Goal: Contribute content: Contribute content

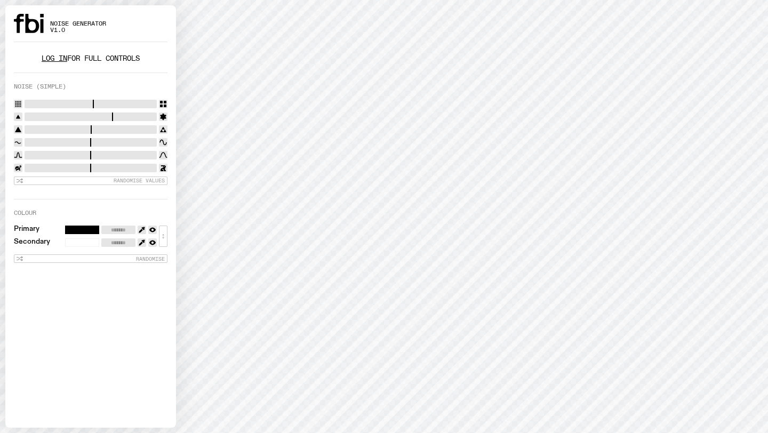
click at [52, 61] on link "Log in" at bounding box center [55, 58] width 26 height 10
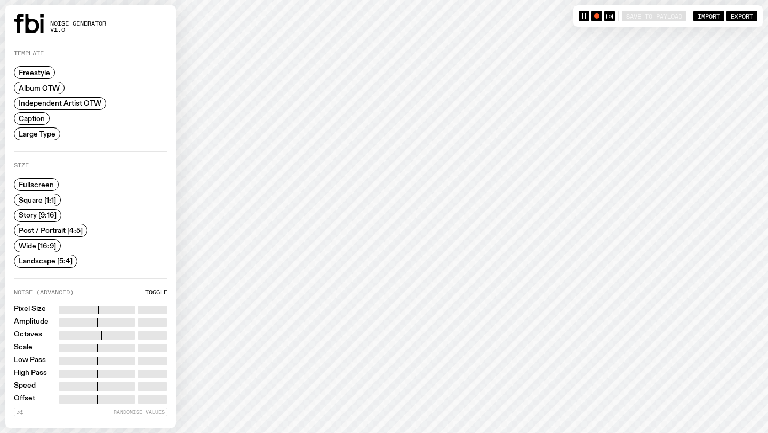
scroll to position [92, 0]
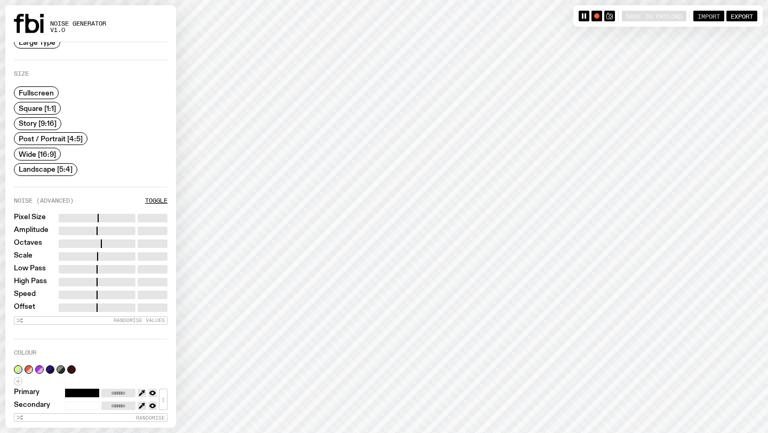
click at [711, 14] on span "Import" at bounding box center [709, 15] width 22 height 7
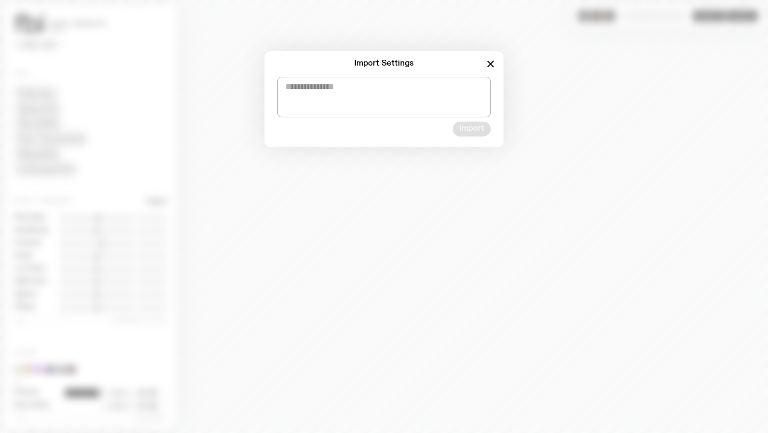
click at [487, 63] on icon "button" at bounding box center [491, 64] width 13 height 13
click at [487, 65] on icon "button" at bounding box center [491, 64] width 13 height 13
click at [491, 65] on icon "button" at bounding box center [491, 64] width 6 height 6
click at [496, 62] on icon "button" at bounding box center [491, 64] width 13 height 13
click at [489, 60] on icon "button" at bounding box center [491, 64] width 13 height 13
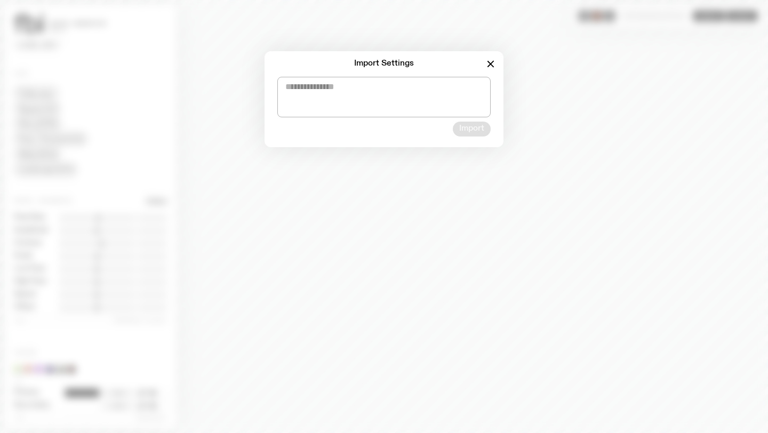
click at [489, 31] on div "Import Settings Import" at bounding box center [384, 216] width 768 height 433
click at [489, 65] on icon "button" at bounding box center [491, 64] width 6 height 6
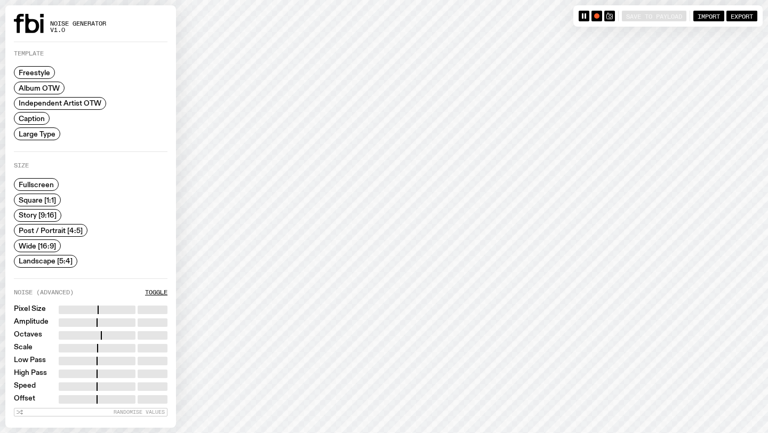
click at [44, 82] on label "Album OTW" at bounding box center [39, 88] width 51 height 13
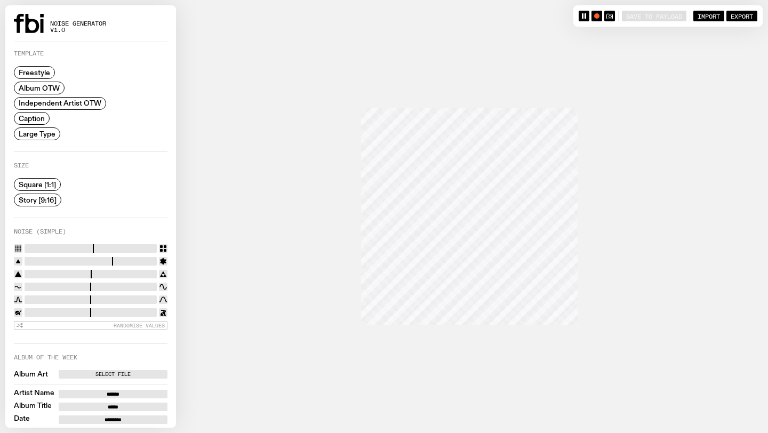
click at [45, 101] on span "Independent Artist OTW" at bounding box center [60, 103] width 83 height 8
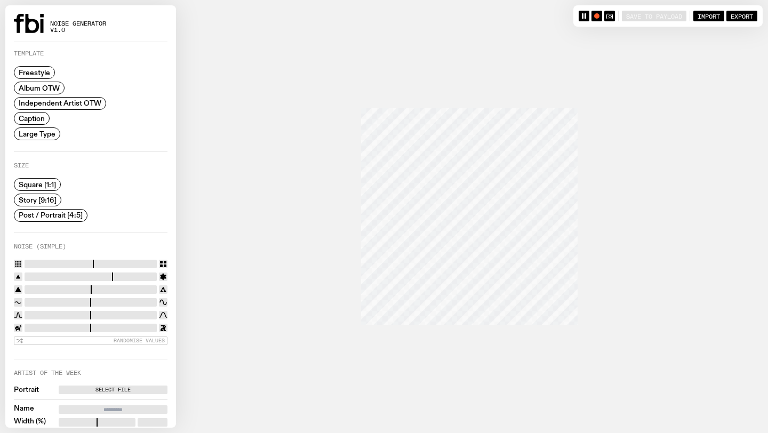
click at [39, 118] on span "Caption" at bounding box center [32, 119] width 26 height 8
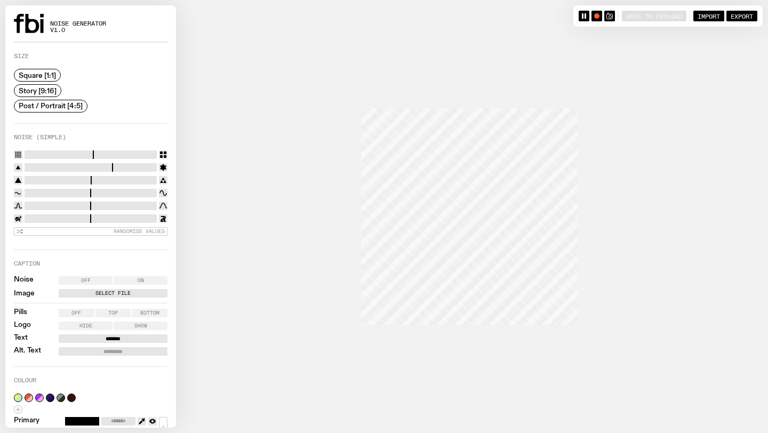
scroll to position [138, 0]
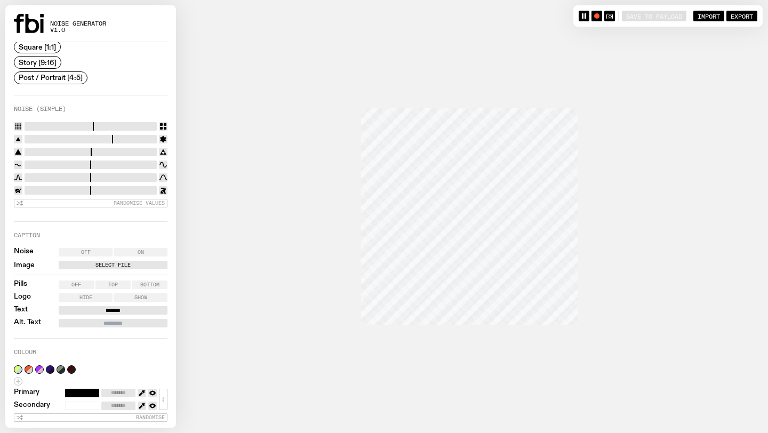
click at [98, 263] on label "Select File" at bounding box center [113, 265] width 105 height 9
click at [0, 0] on input "Select File" at bounding box center [0, 0] width 0 height 0
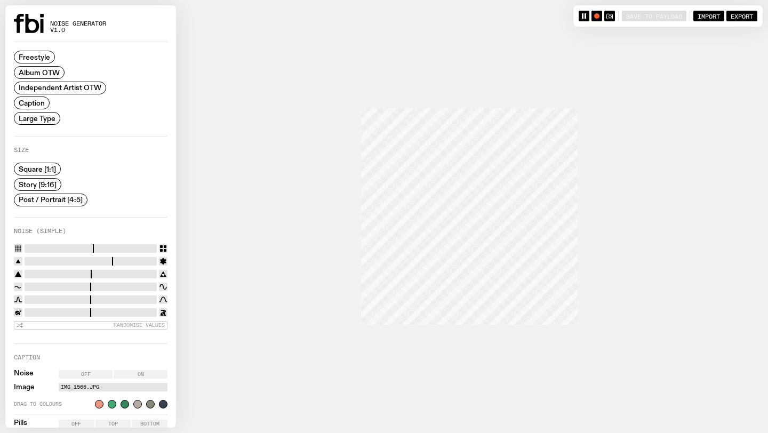
scroll to position [0, 0]
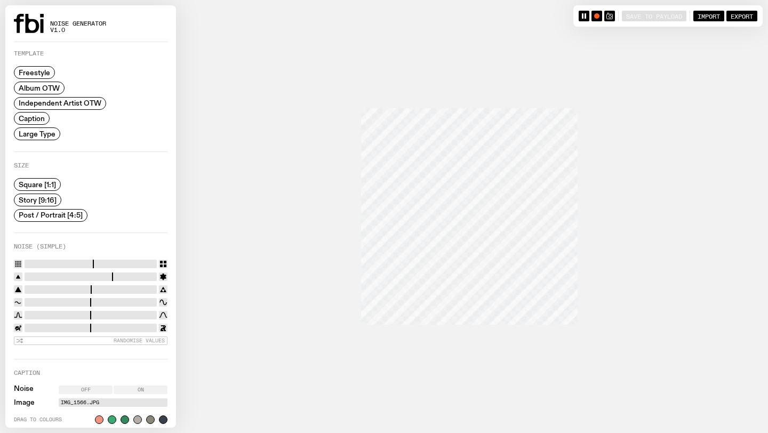
click at [37, 200] on span "Story [9:16]" at bounding box center [38, 200] width 38 height 8
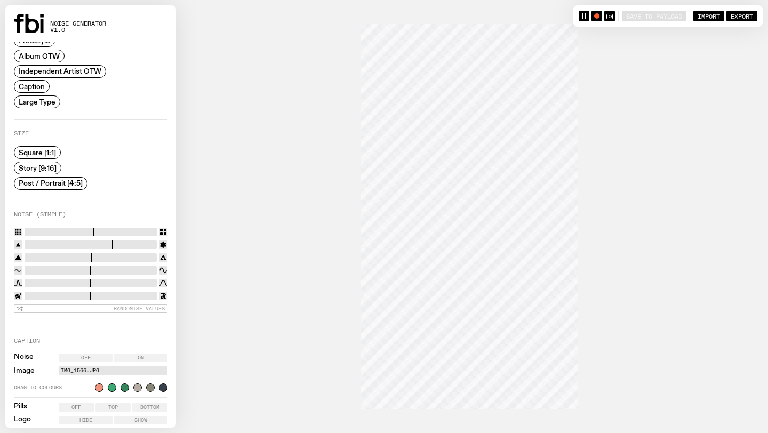
scroll to position [34, 0]
click at [84, 228] on input "range" at bounding box center [91, 230] width 132 height 9
click at [62, 229] on input "range" at bounding box center [91, 230] width 132 height 9
type input "*"
click at [49, 230] on input "range" at bounding box center [91, 230] width 132 height 9
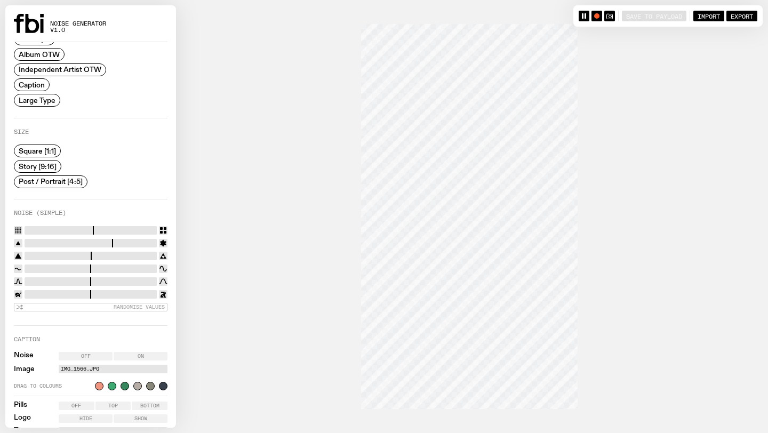
type input "****"
drag, startPoint x: 72, startPoint y: 267, endPoint x: 149, endPoint y: 267, distance: 76.8
click at [149, 267] on input "range" at bounding box center [91, 269] width 132 height 9
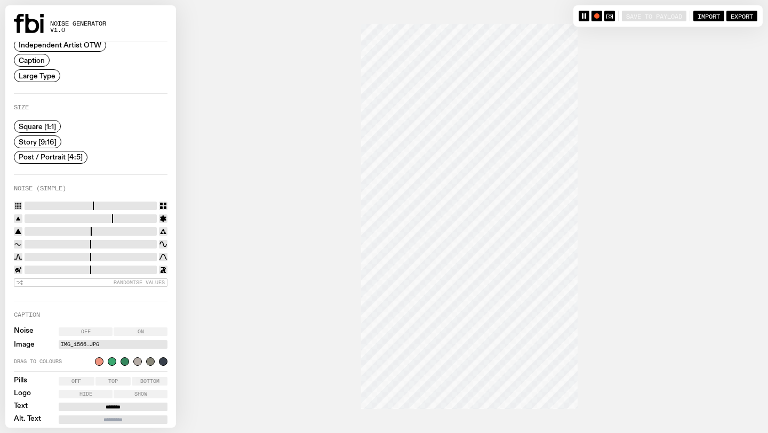
drag, startPoint x: 26, startPoint y: 218, endPoint x: 67, endPoint y: 219, distance: 41.1
click at [67, 219] on input "range" at bounding box center [91, 219] width 132 height 9
click at [84, 218] on input "range" at bounding box center [91, 219] width 132 height 9
type input "*"
drag, startPoint x: 107, startPoint y: 218, endPoint x: 113, endPoint y: 218, distance: 5.9
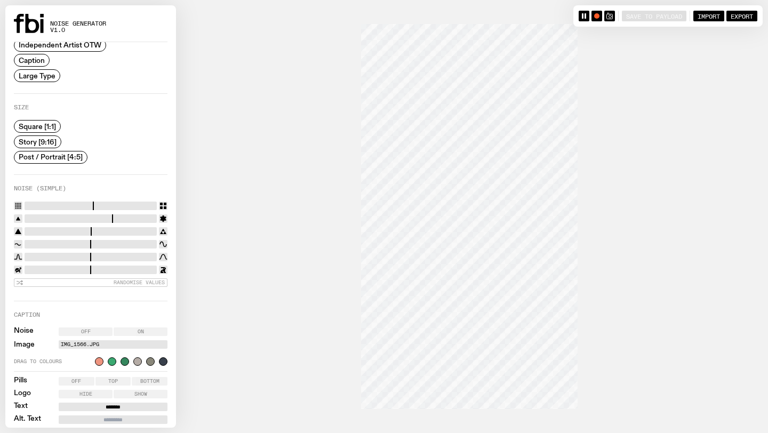
click at [107, 218] on input "range" at bounding box center [91, 219] width 132 height 9
click at [55, 232] on input "range" at bounding box center [91, 231] width 132 height 9
drag, startPoint x: 86, startPoint y: 232, endPoint x: 19, endPoint y: 231, distance: 67.2
type input "****"
click at [25, 231] on input "range" at bounding box center [91, 231] width 132 height 9
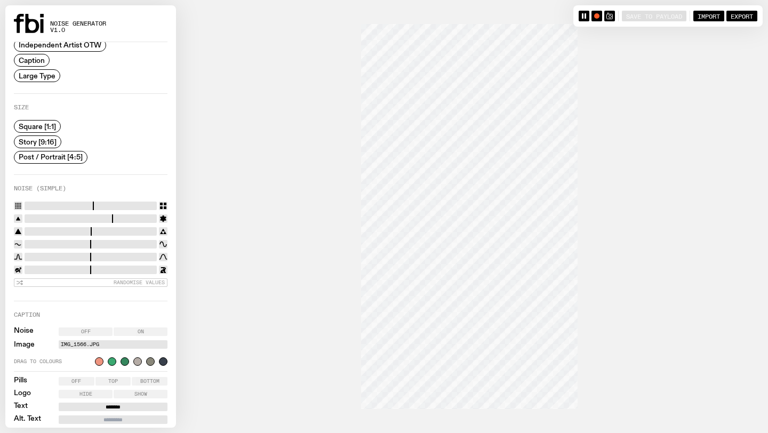
click at [90, 205] on input "range" at bounding box center [91, 206] width 132 height 9
click at [108, 202] on input "range" at bounding box center [91, 206] width 132 height 9
type input "**"
drag, startPoint x: 120, startPoint y: 203, endPoint x: 120, endPoint y: 212, distance: 8.6
click at [120, 203] on input "range" at bounding box center [91, 206] width 132 height 9
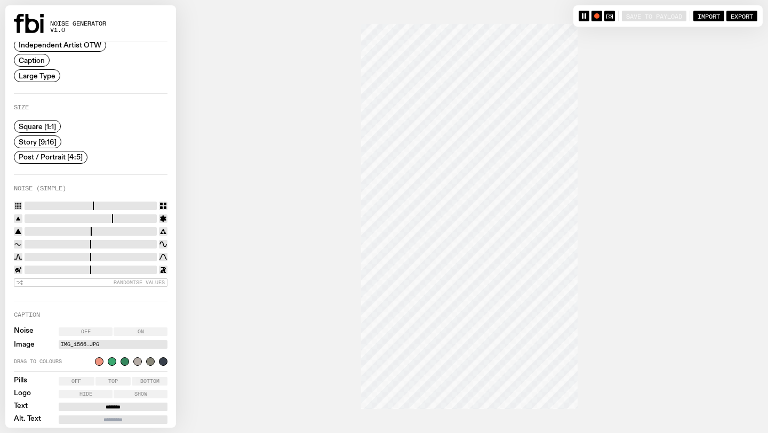
click at [126, 218] on input "range" at bounding box center [91, 219] width 132 height 9
click at [130, 257] on input "range" at bounding box center [91, 257] width 132 height 9
drag, startPoint x: 130, startPoint y: 256, endPoint x: 106, endPoint y: 255, distance: 24.0
type input "****"
click at [107, 256] on input "range" at bounding box center [91, 257] width 132 height 9
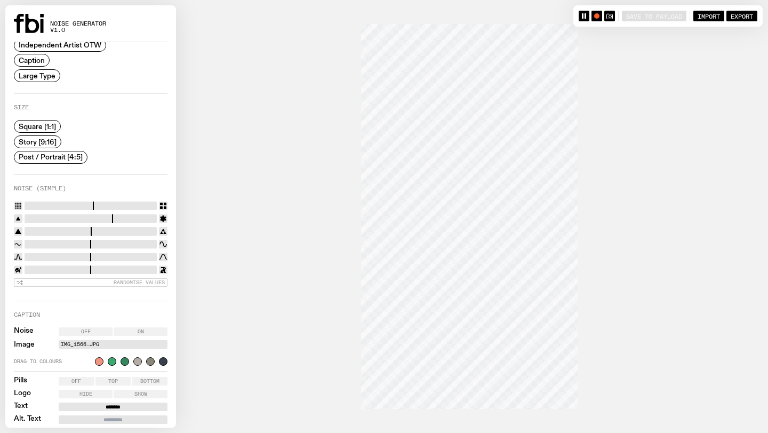
click at [83, 268] on input "range" at bounding box center [91, 270] width 132 height 9
drag, startPoint x: 83, startPoint y: 268, endPoint x: 76, endPoint y: 268, distance: 7.5
type input "****"
click at [76, 268] on input "range" at bounding box center [91, 270] width 132 height 9
type input "**"
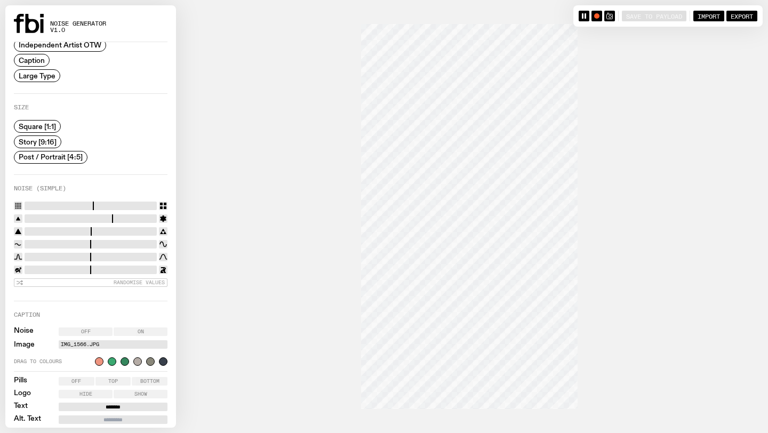
click at [99, 205] on input "range" at bounding box center [91, 206] width 132 height 9
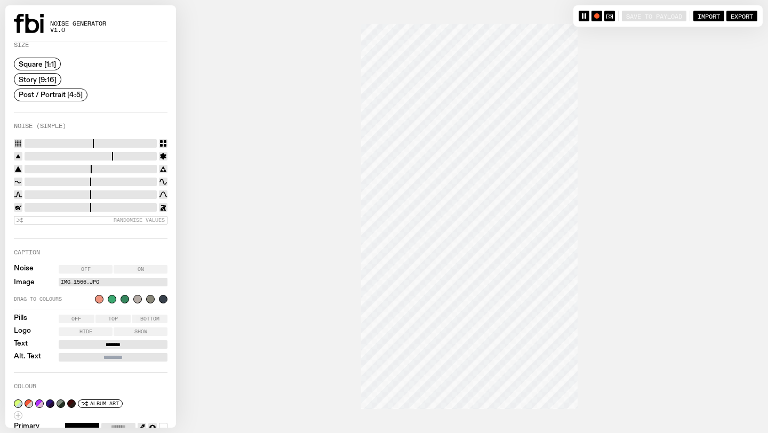
scroll to position [155, 0]
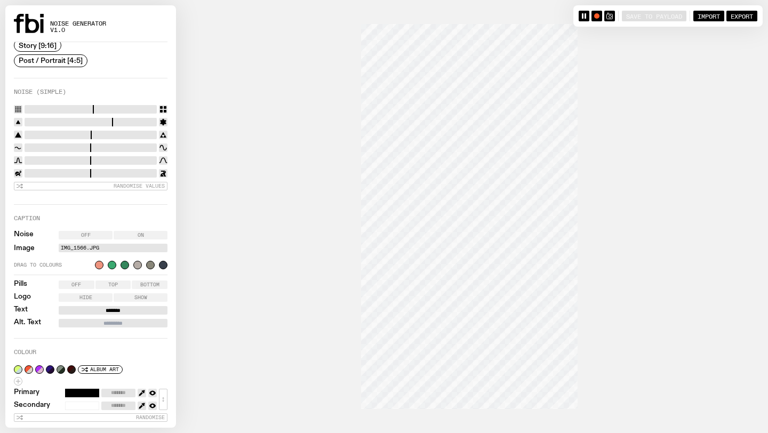
click at [107, 309] on input "*******" at bounding box center [113, 310] width 109 height 9
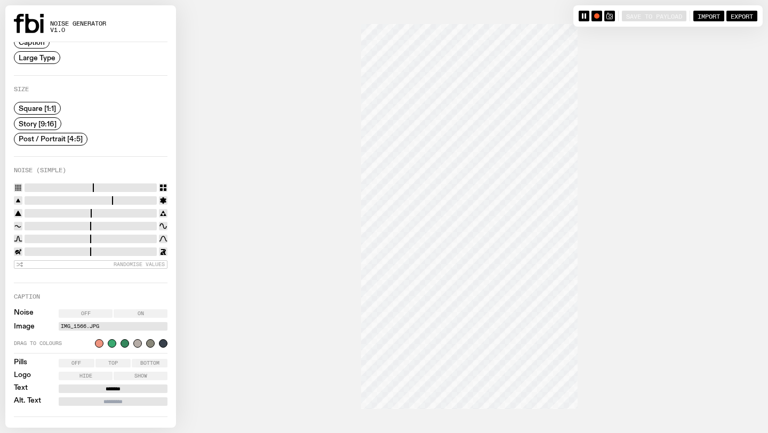
scroll to position [97, 0]
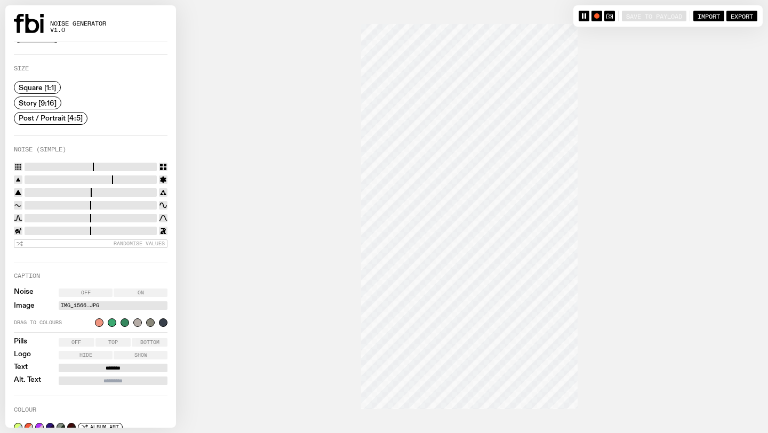
click at [121, 321] on div at bounding box center [125, 323] width 9 height 9
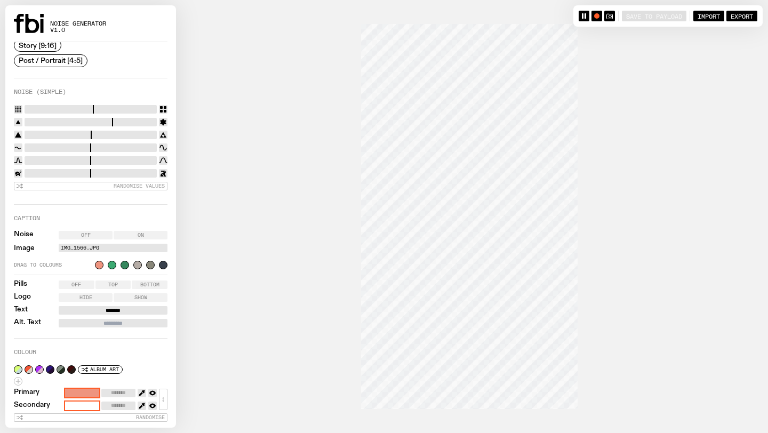
type input "*******"
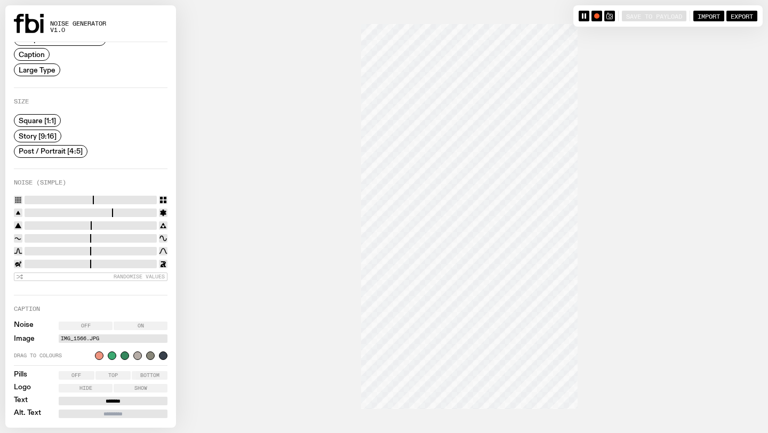
scroll to position [0, 0]
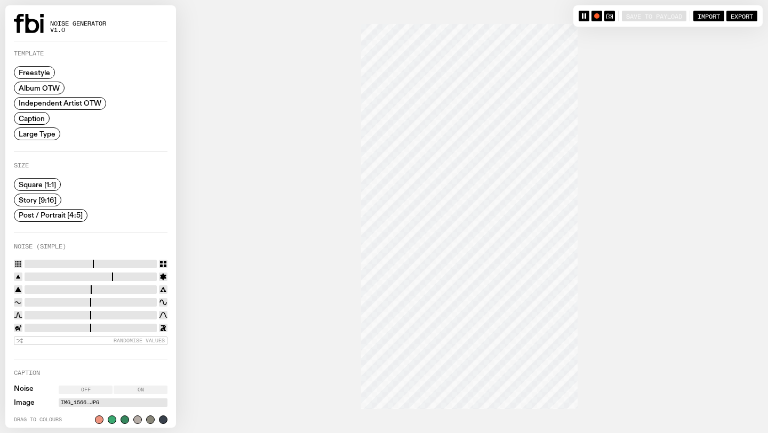
click at [118, 263] on input "range" at bounding box center [91, 264] width 132 height 9
drag, startPoint x: 133, startPoint y: 263, endPoint x: 33, endPoint y: 255, distance: 100.6
type input "*"
click at [33, 260] on input "range" at bounding box center [91, 264] width 132 height 9
click at [53, 325] on input "range" at bounding box center [91, 328] width 132 height 9
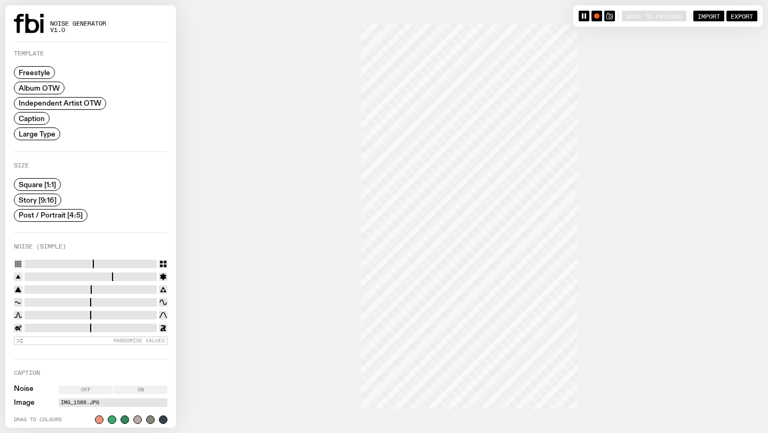
drag, startPoint x: 52, startPoint y: 325, endPoint x: 29, endPoint y: 327, distance: 23.6
type input "****"
click at [29, 327] on input "range" at bounding box center [91, 328] width 132 height 9
click at [127, 204] on div "Square [1:1] Story [9:16] Post / Portrait [4:5]" at bounding box center [91, 200] width 154 height 44
